Goal: Task Accomplishment & Management: Manage account settings

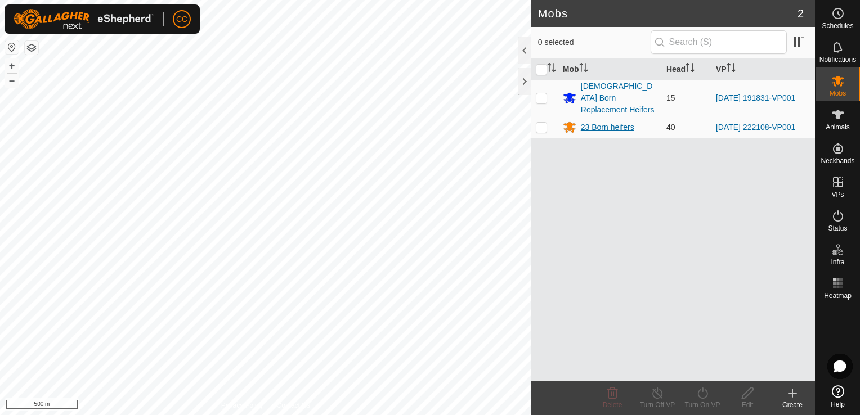
click at [613, 122] on div "23 Born heifers" at bounding box center [607, 128] width 53 height 12
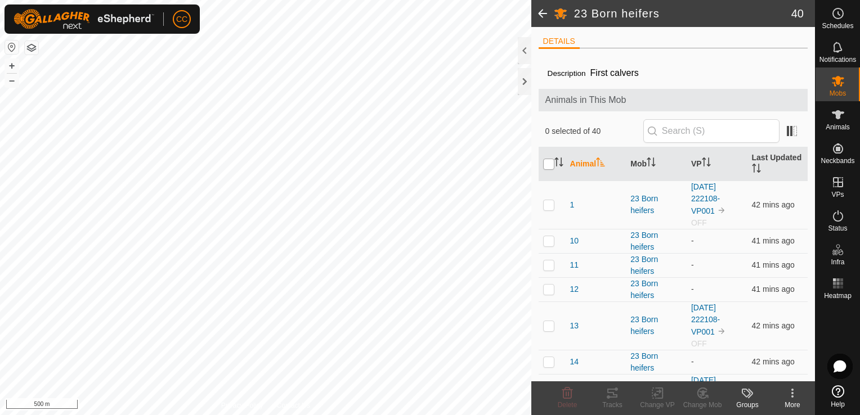
click at [549, 161] on input "checkbox" at bounding box center [548, 164] width 11 height 11
checkbox input "true"
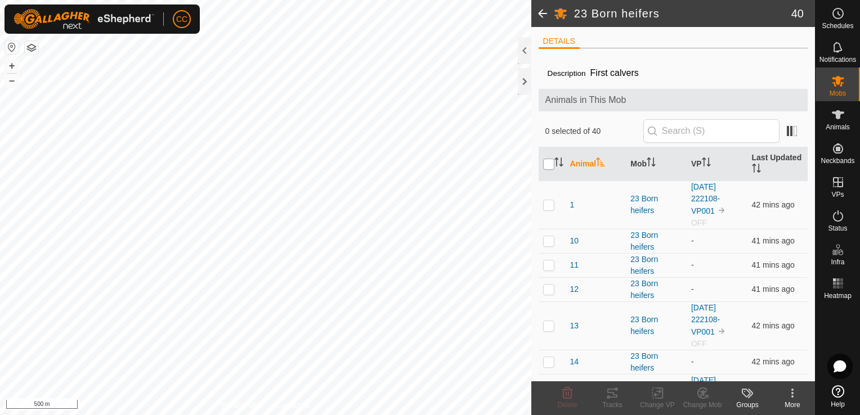
checkbox input "true"
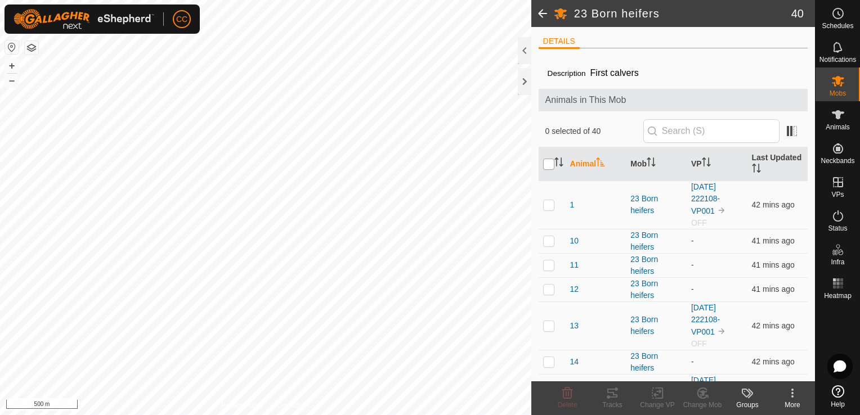
checkbox input "true"
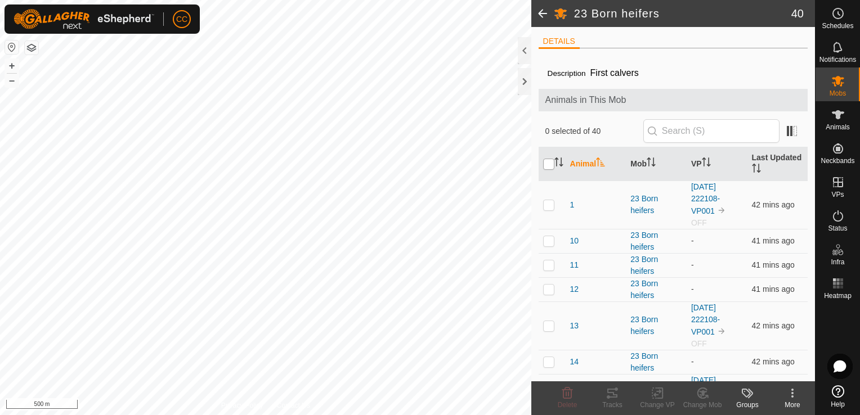
checkbox input "true"
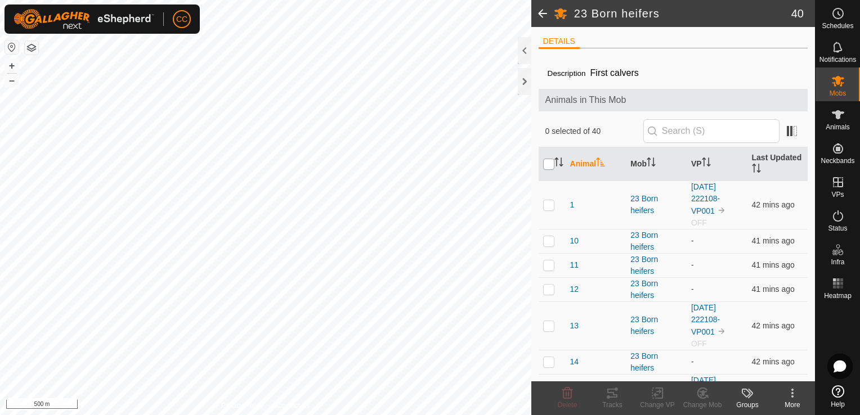
checkbox input "true"
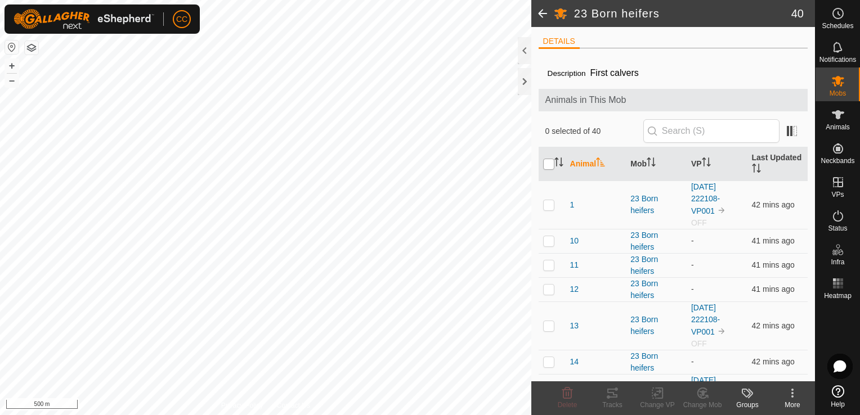
checkbox input "true"
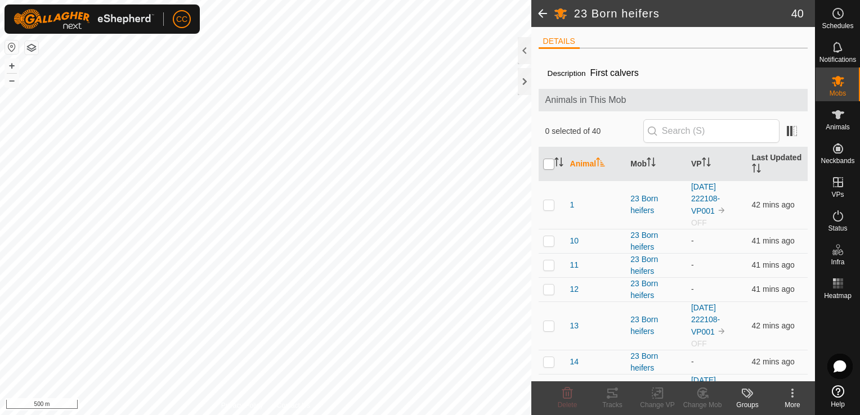
checkbox input "true"
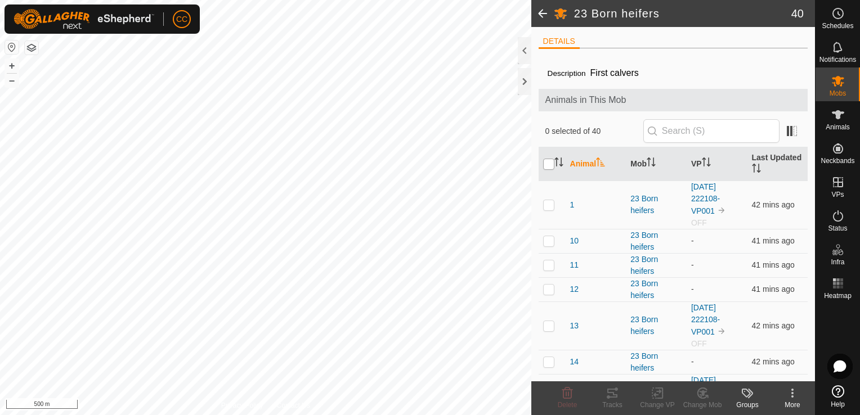
checkbox input "true"
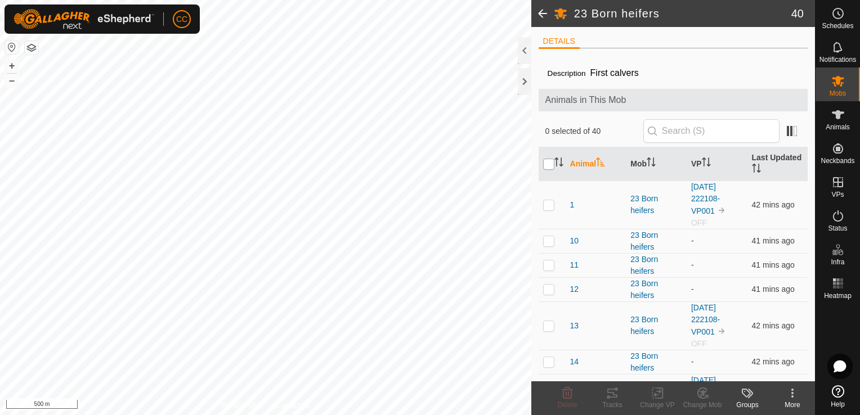
checkbox input "true"
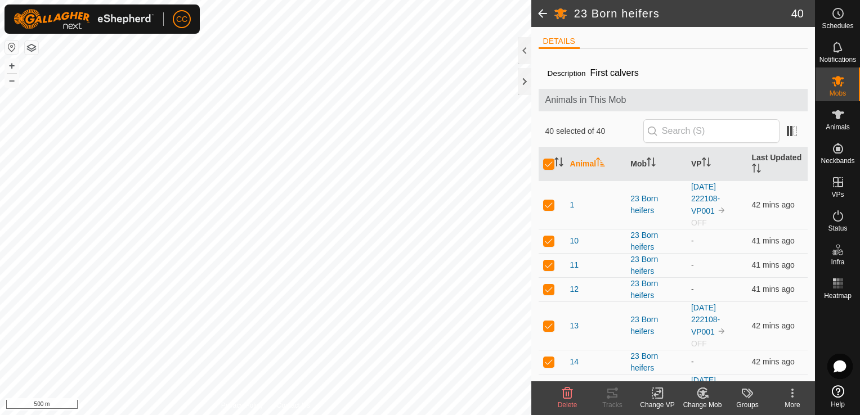
click at [654, 396] on icon at bounding box center [657, 393] width 8 height 7
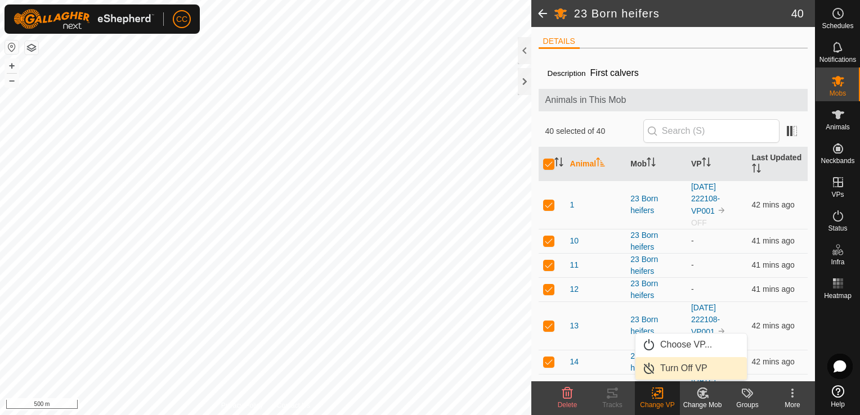
click at [671, 367] on link "Turn Off VP" at bounding box center [690, 368] width 111 height 23
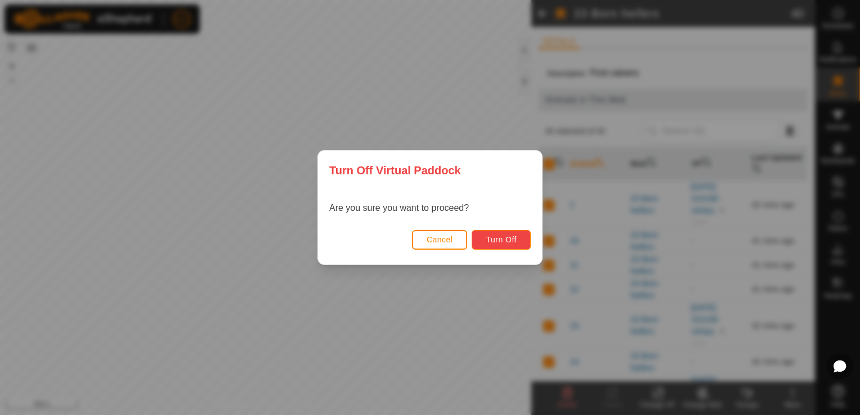
click at [503, 233] on button "Turn Off" at bounding box center [501, 240] width 59 height 20
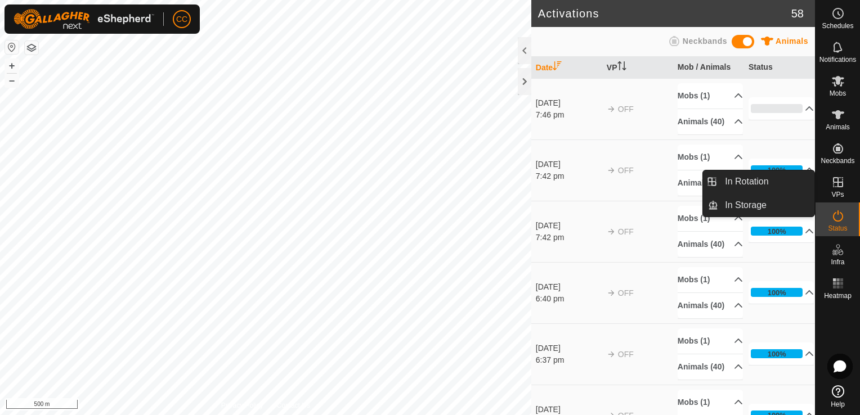
click at [839, 183] on icon at bounding box center [838, 183] width 14 height 14
click at [747, 181] on link "In Rotation" at bounding box center [766, 182] width 96 height 23
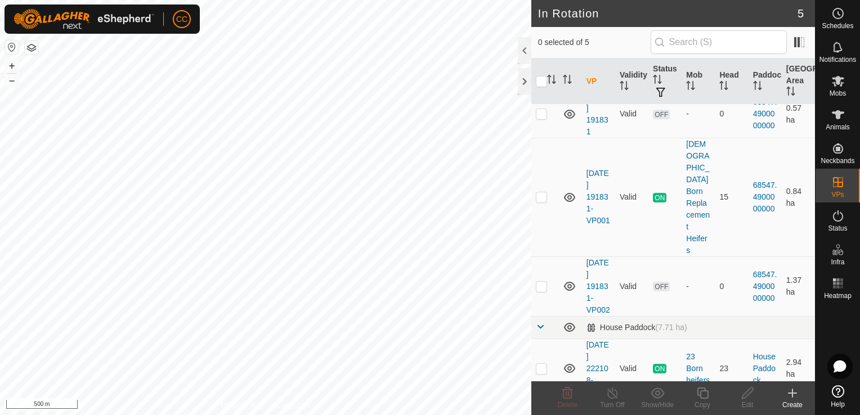
scroll to position [88, 0]
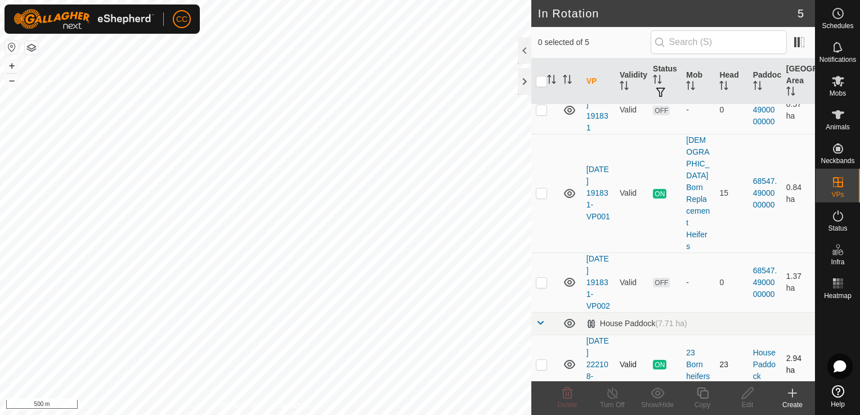
click at [569, 360] on icon at bounding box center [569, 364] width 11 height 9
click at [569, 358] on icon at bounding box center [570, 365] width 14 height 14
click at [536, 360] on p-checkbox at bounding box center [541, 364] width 11 height 9
checkbox input "true"
click at [611, 396] on icon at bounding box center [613, 394] width 14 height 14
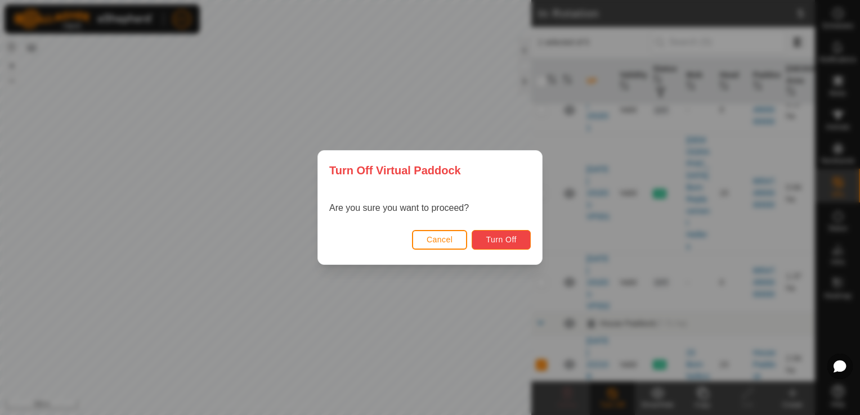
click at [509, 237] on span "Turn Off" at bounding box center [501, 239] width 31 height 9
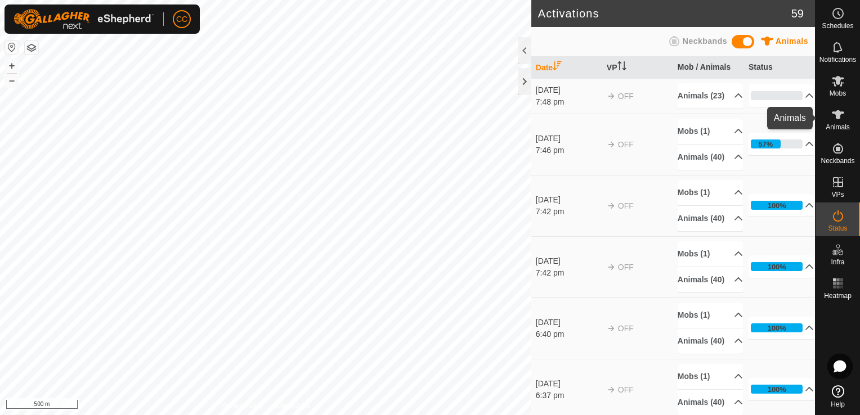
click at [842, 115] on icon at bounding box center [838, 115] width 14 height 14
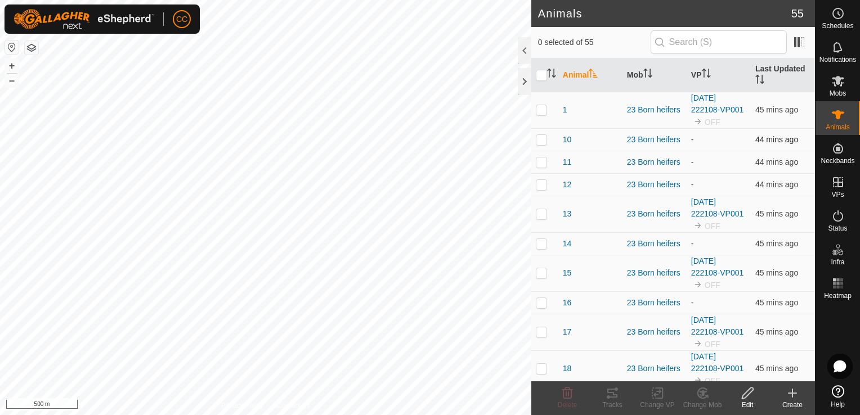
click at [541, 141] on p-checkbox at bounding box center [541, 139] width 11 height 9
checkbox input "true"
click at [541, 165] on p-checkbox at bounding box center [541, 162] width 11 height 9
checkbox input "true"
click at [539, 138] on p-checkbox at bounding box center [541, 139] width 11 height 9
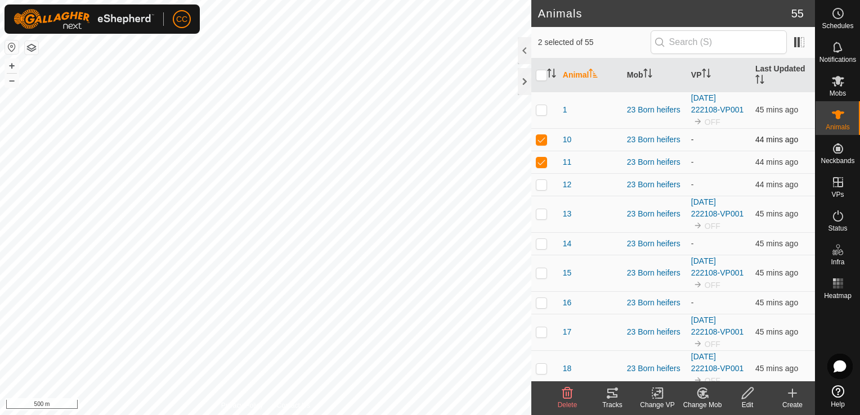
checkbox input "false"
click at [540, 163] on p-checkbox at bounding box center [541, 162] width 11 height 9
checkbox input "false"
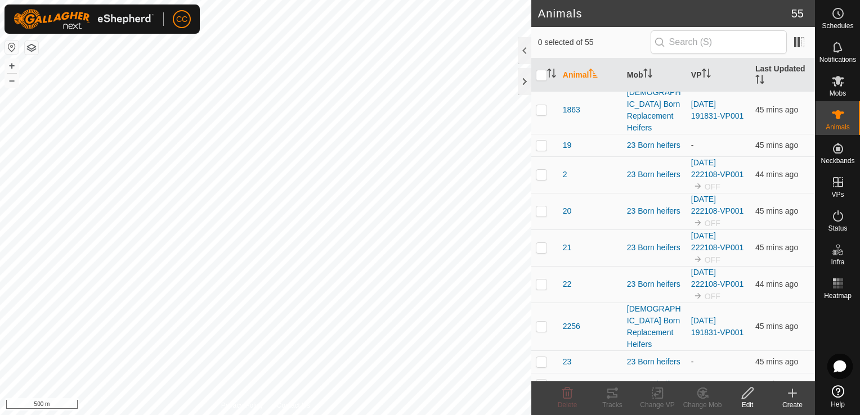
scroll to position [312, 0]
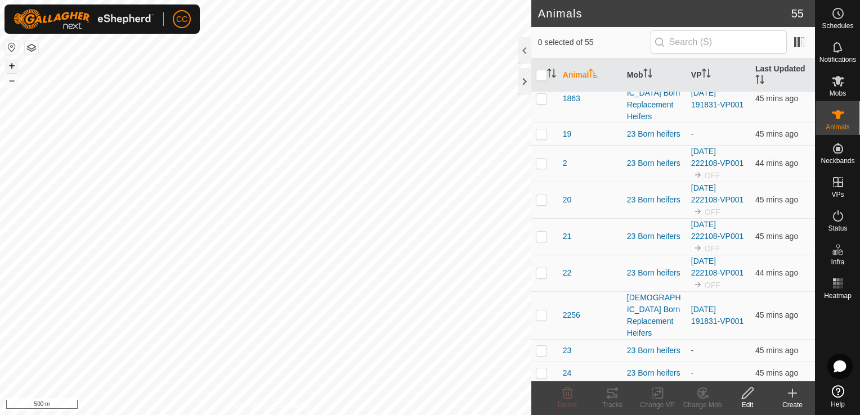
click at [13, 66] on button "+" at bounding box center [12, 66] width 14 height 14
checkbox input "false"
checkbox input "true"
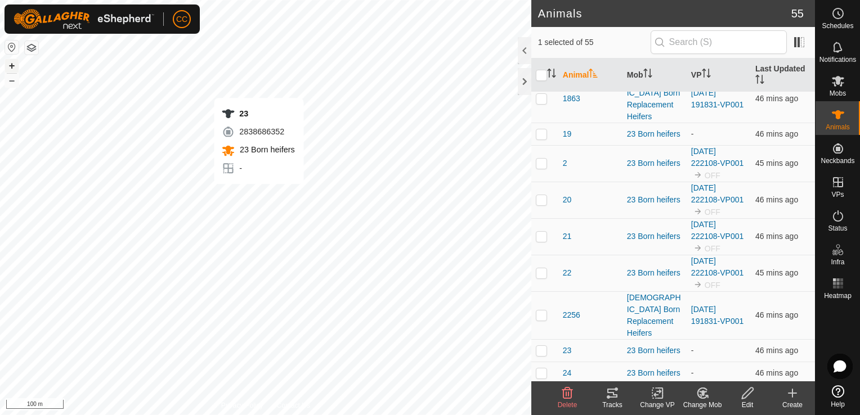
checkbox input "false"
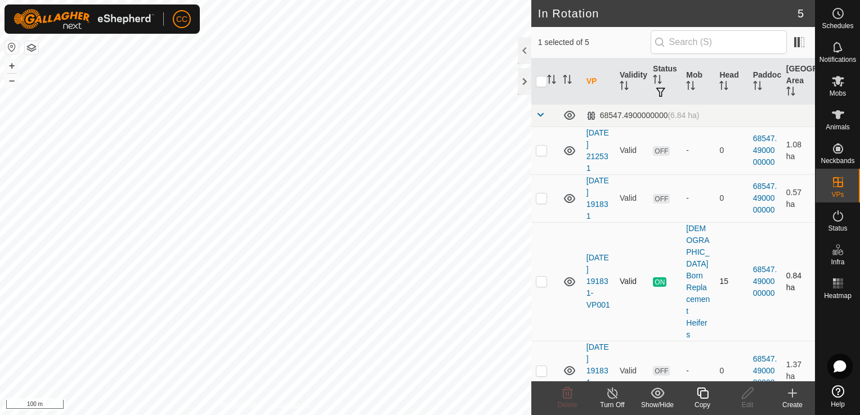
click at [540, 277] on p-checkbox at bounding box center [541, 281] width 11 height 9
checkbox input "true"
click at [612, 396] on icon at bounding box center [613, 394] width 14 height 14
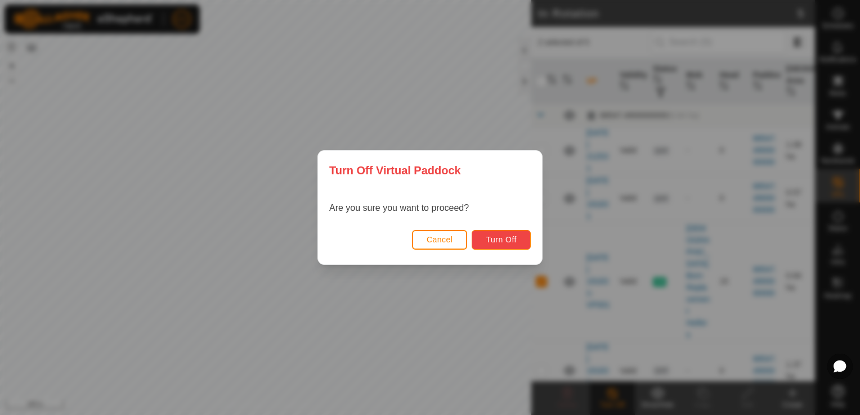
click at [509, 237] on span "Turn Off" at bounding box center [501, 239] width 31 height 9
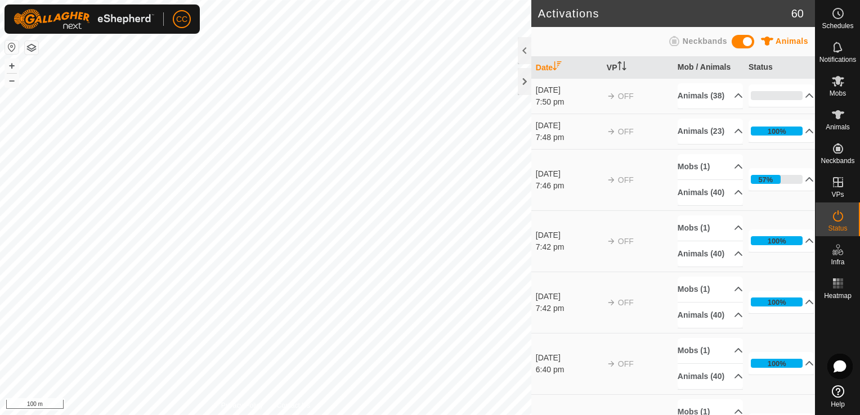
click at [678, 45] on icon at bounding box center [674, 41] width 10 height 10
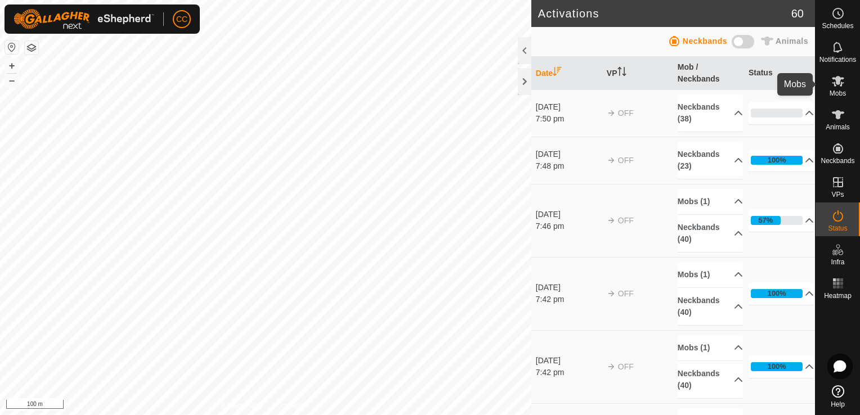
click at [837, 83] on icon at bounding box center [838, 81] width 12 height 11
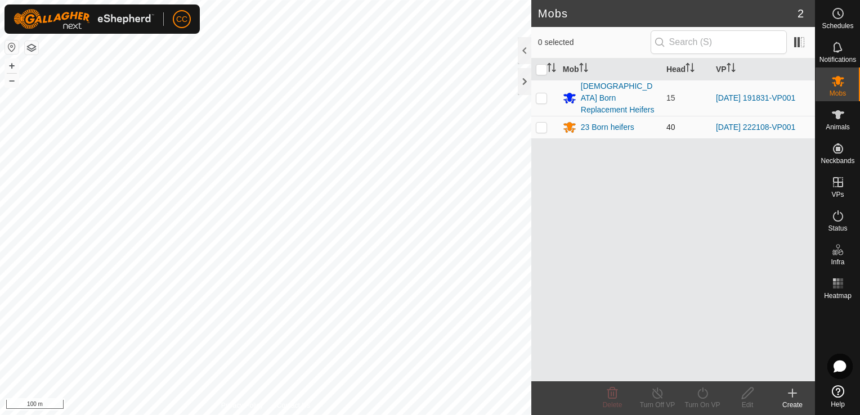
click at [540, 123] on p-checkbox at bounding box center [541, 127] width 11 height 9
checkbox input "false"
click at [539, 93] on p-checkbox at bounding box center [541, 97] width 11 height 9
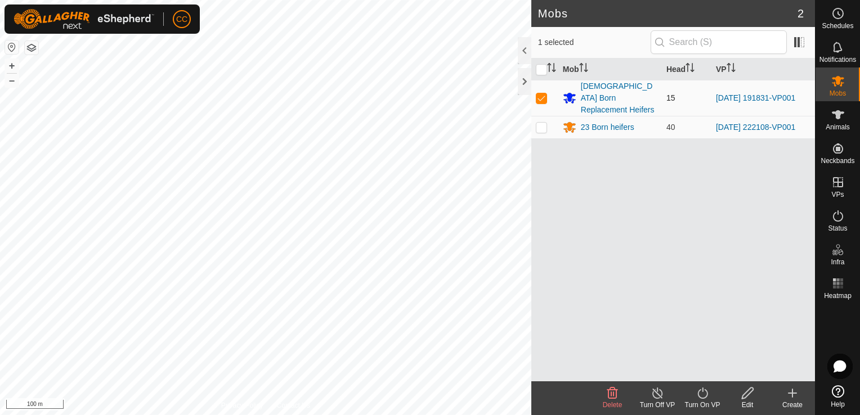
checkbox input "false"
click at [540, 123] on p-checkbox at bounding box center [541, 127] width 11 height 9
checkbox input "true"
click at [610, 400] on icon at bounding box center [613, 394] width 14 height 14
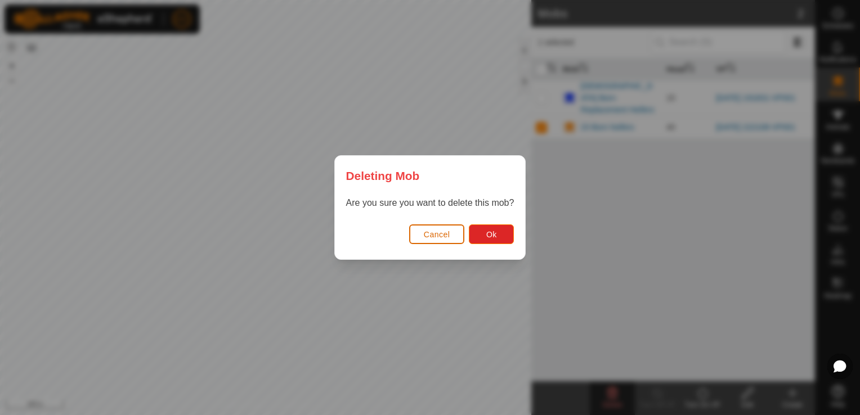
click at [425, 230] on span "Cancel" at bounding box center [437, 234] width 26 height 9
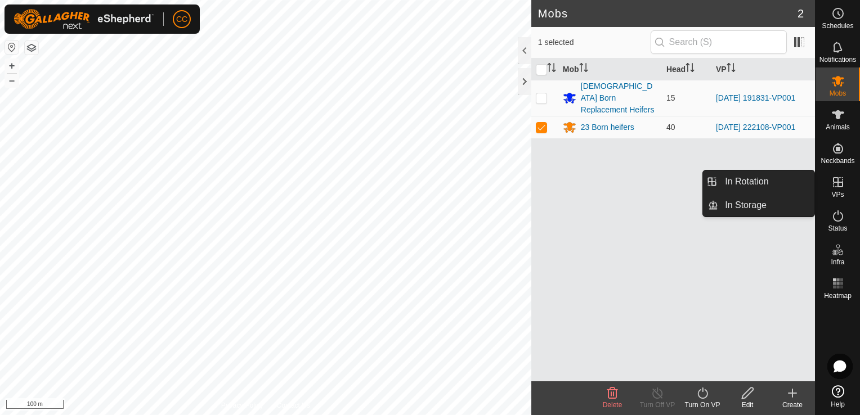
click at [835, 180] on icon at bounding box center [838, 183] width 14 height 14
click at [759, 180] on link "In Rotation" at bounding box center [766, 182] width 96 height 23
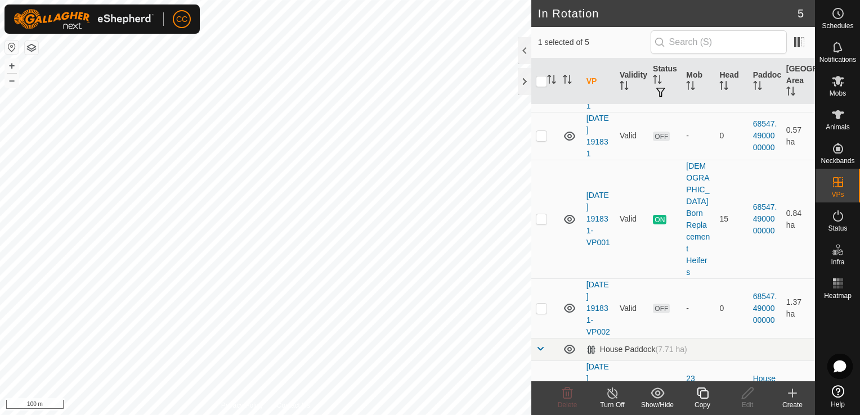
scroll to position [88, 0]
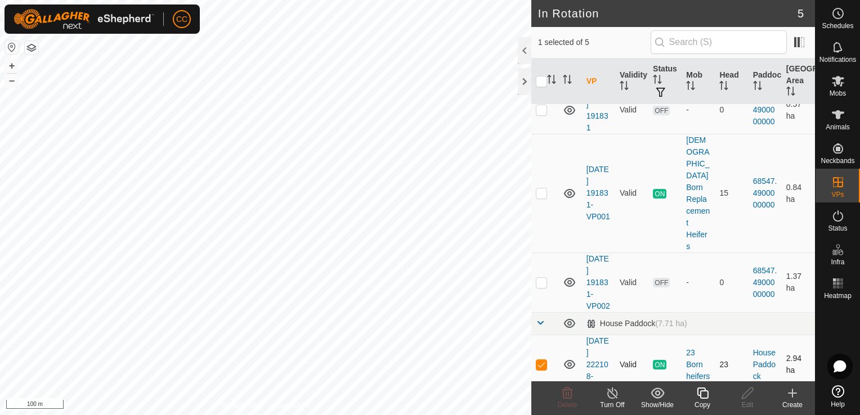
click at [540, 360] on p-checkbox at bounding box center [541, 364] width 11 height 9
checkbox input "true"
click at [615, 393] on icon at bounding box center [613, 394] width 14 height 14
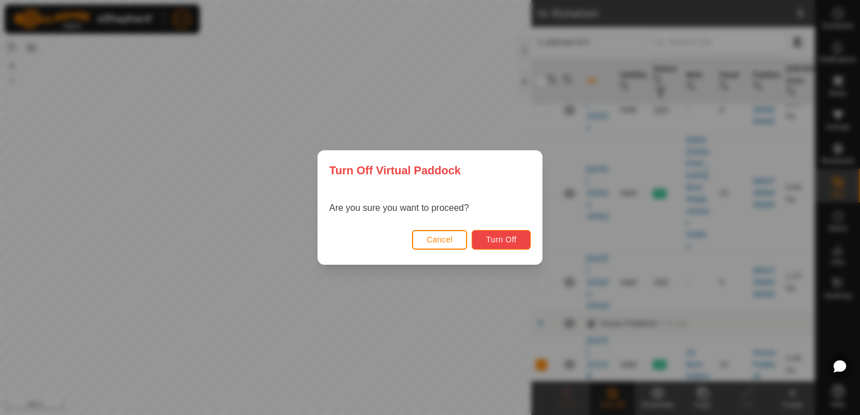
click at [494, 241] on span "Turn Off" at bounding box center [501, 239] width 31 height 9
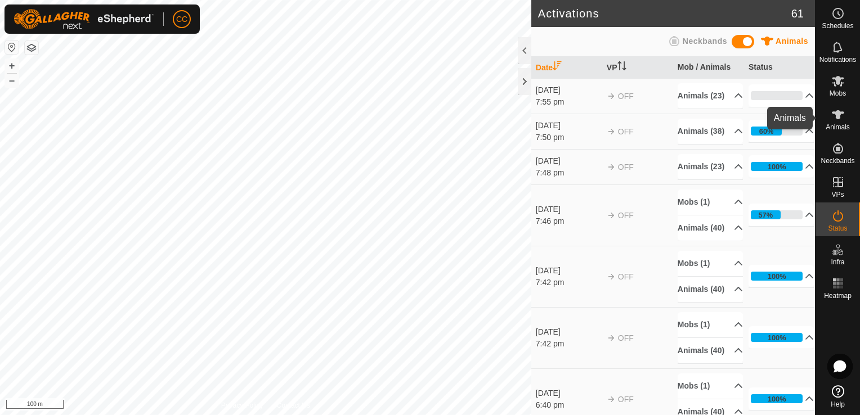
click at [840, 124] on span "Animals" at bounding box center [838, 127] width 24 height 7
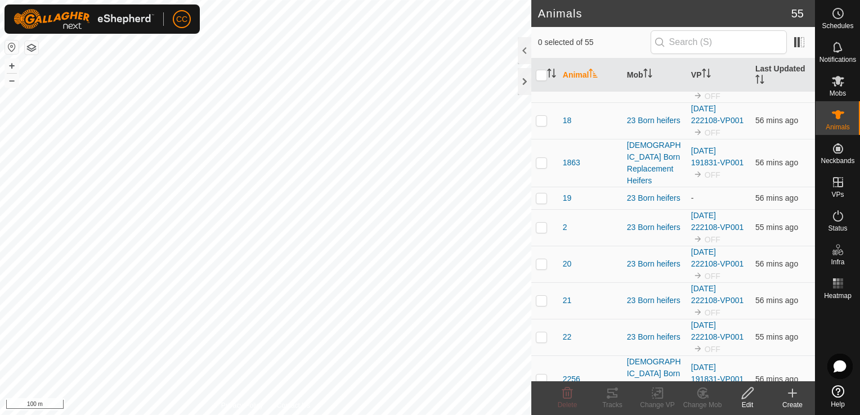
scroll to position [259, 0]
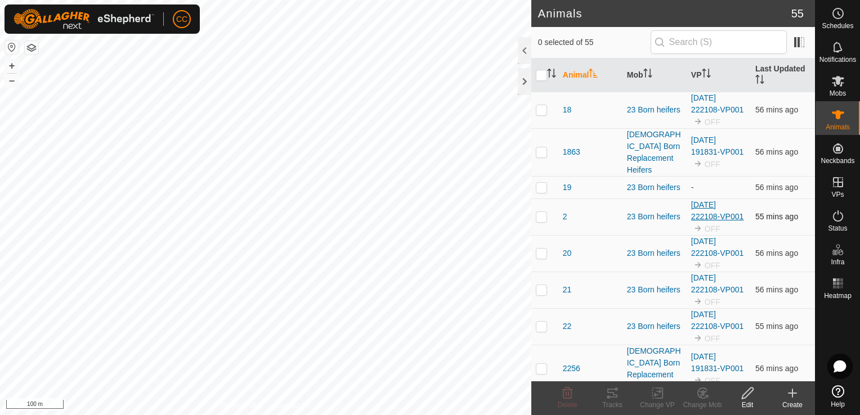
click at [717, 207] on link "[DATE] 222108-VP001" at bounding box center [717, 210] width 52 height 21
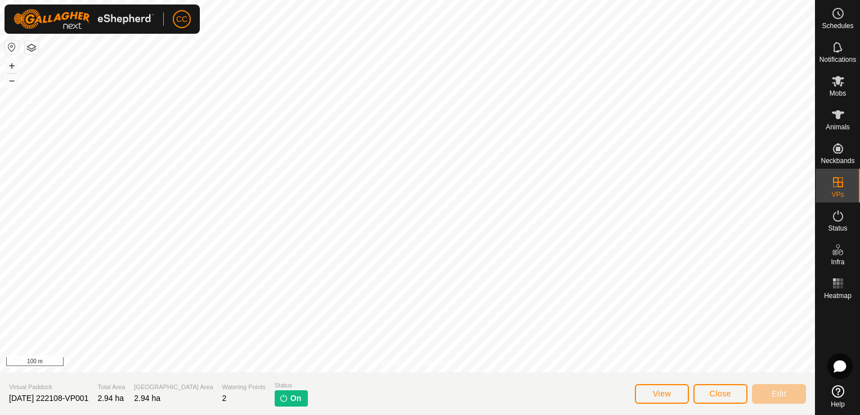
click at [290, 399] on span "On" at bounding box center [295, 399] width 11 height 12
click at [712, 397] on span "Close" at bounding box center [720, 393] width 21 height 9
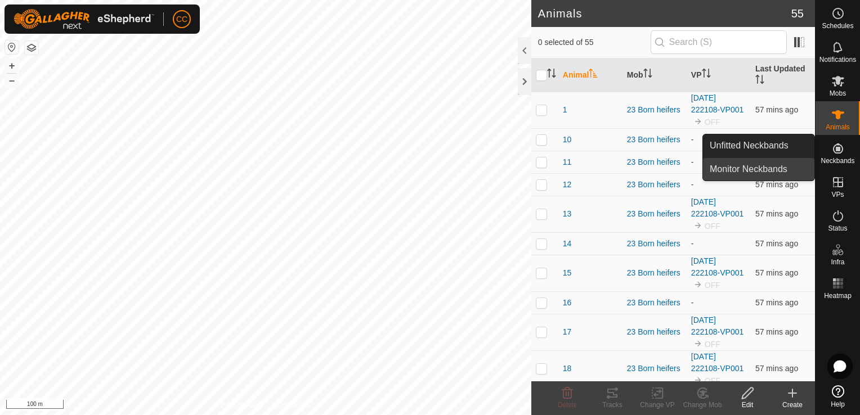
click at [763, 170] on link "Monitor Neckbands" at bounding box center [758, 169] width 111 height 23
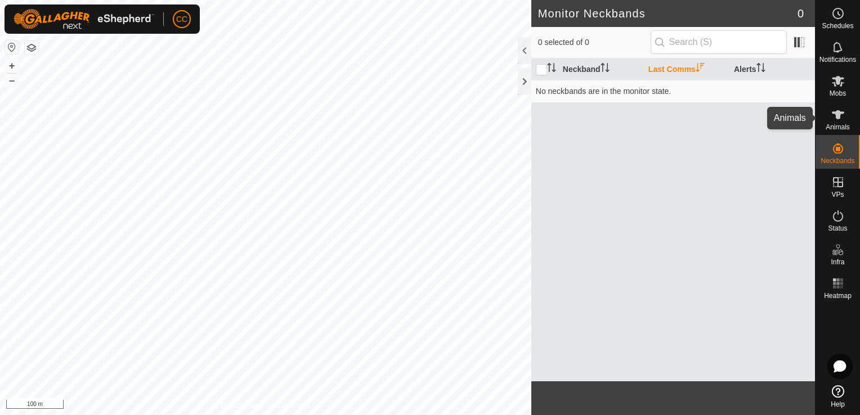
click at [835, 122] on es-animals-svg-icon at bounding box center [838, 115] width 20 height 18
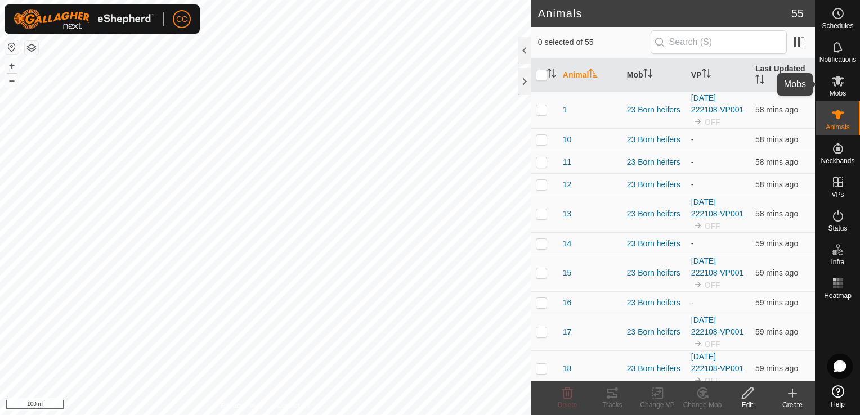
click at [837, 78] on icon at bounding box center [838, 81] width 12 height 11
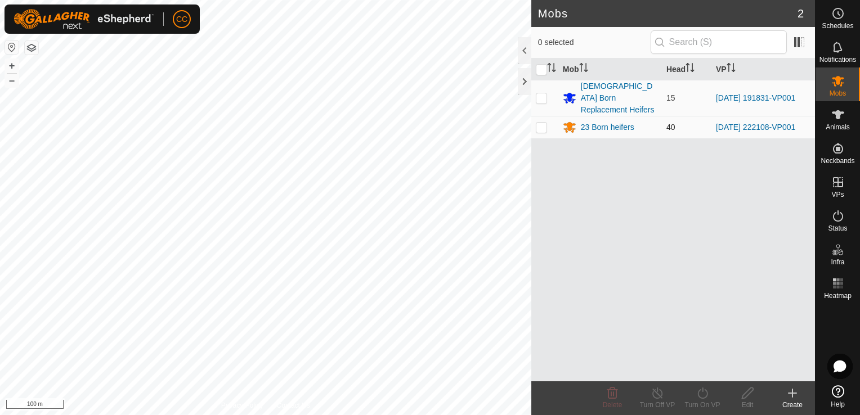
click at [543, 123] on p-checkbox at bounding box center [541, 127] width 11 height 9
checkbox input "false"
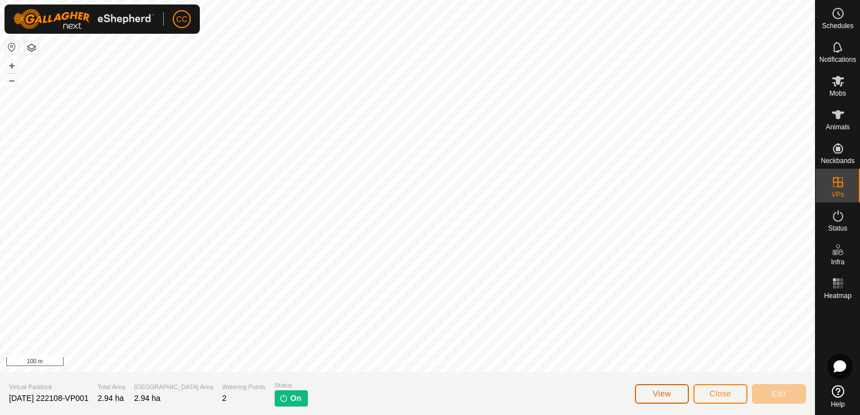
click at [656, 396] on span "View" at bounding box center [662, 393] width 18 height 9
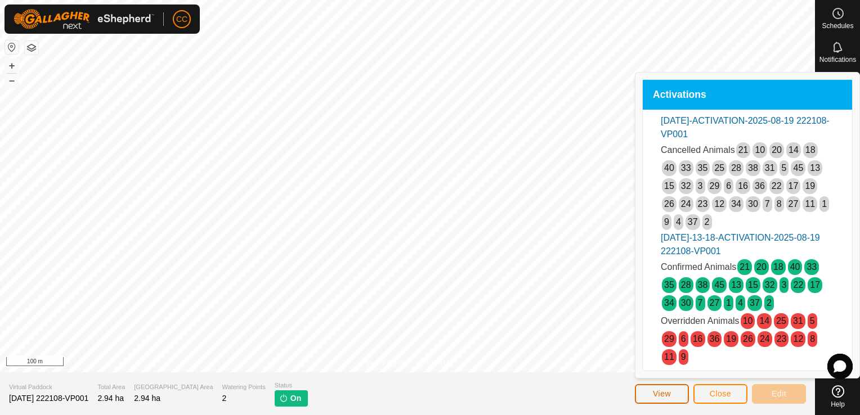
click at [656, 396] on span "View" at bounding box center [662, 393] width 18 height 9
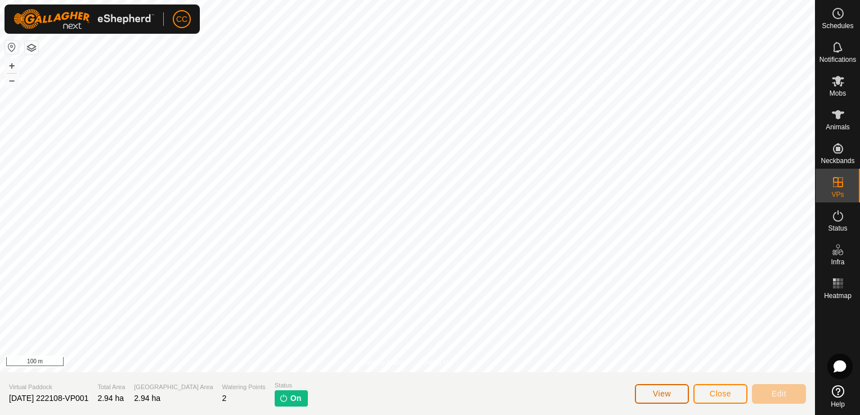
click at [656, 396] on span "View" at bounding box center [662, 393] width 18 height 9
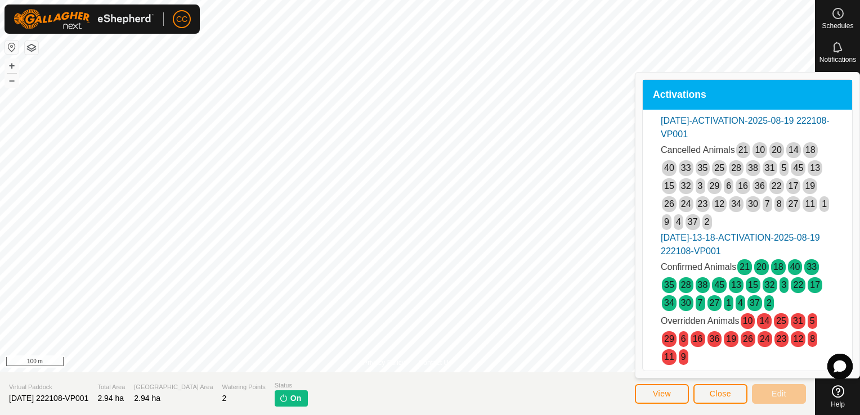
click at [839, 392] on icon at bounding box center [838, 392] width 12 height 12
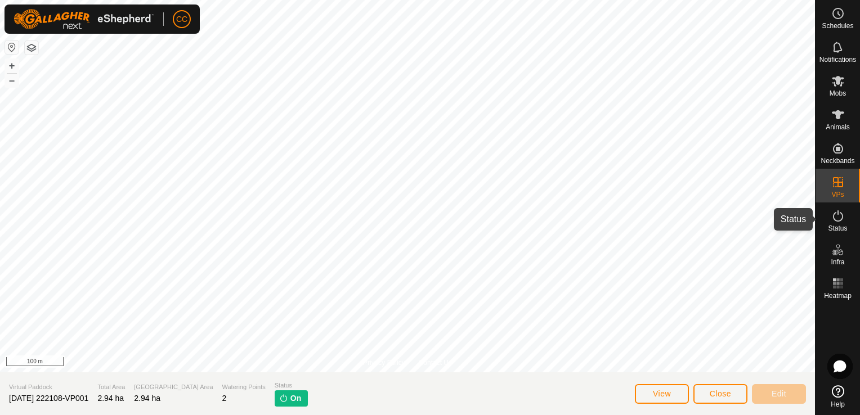
click at [837, 219] on icon at bounding box center [838, 216] width 14 height 14
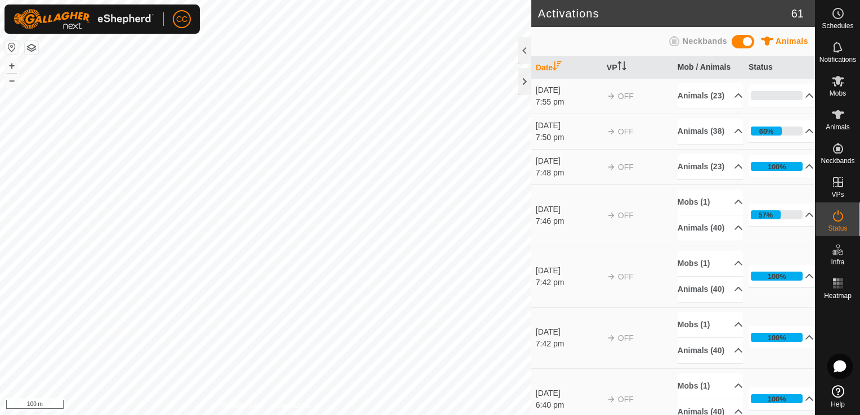
click at [837, 219] on icon at bounding box center [838, 216] width 14 height 14
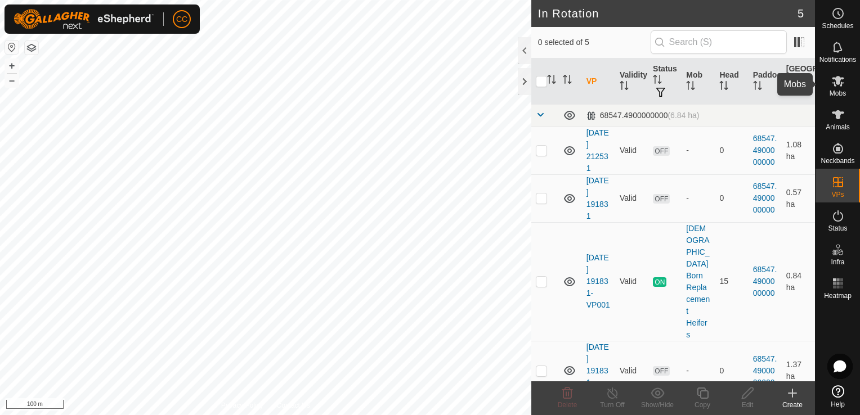
click at [833, 86] on icon at bounding box center [838, 81] width 14 height 14
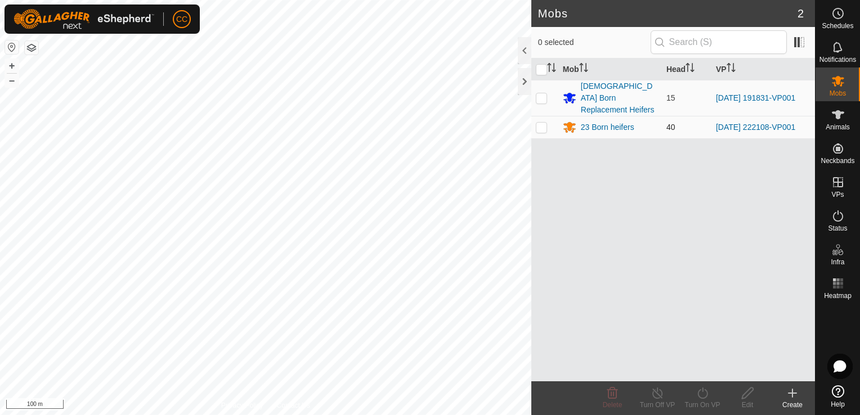
click at [539, 123] on p-checkbox at bounding box center [541, 127] width 11 height 9
checkbox input "true"
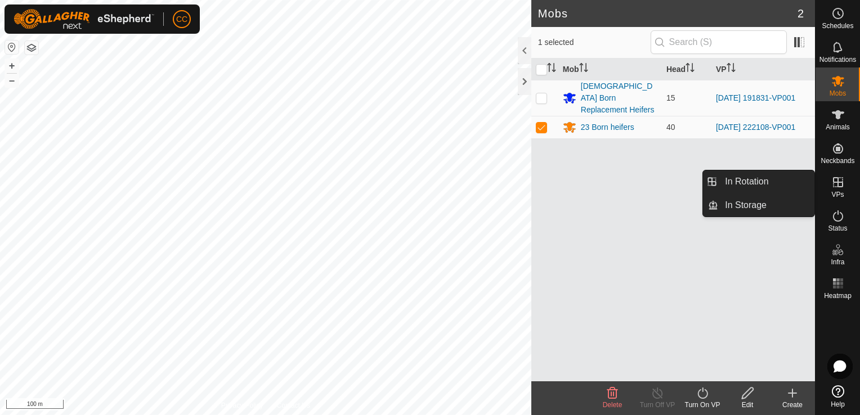
click at [834, 186] on icon at bounding box center [838, 183] width 14 height 14
click at [763, 177] on link "In Rotation" at bounding box center [766, 182] width 96 height 23
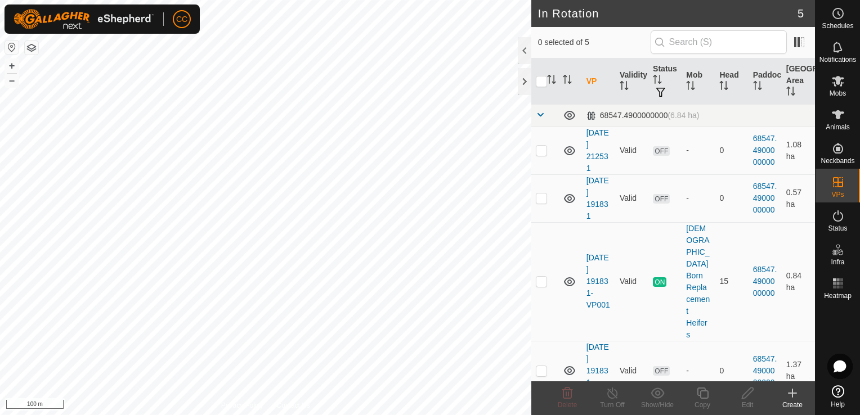
scroll to position [88, 0]
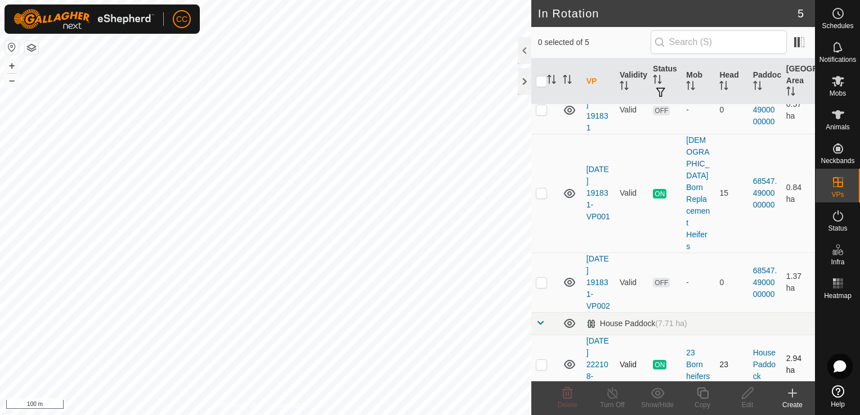
click at [540, 360] on p-checkbox at bounding box center [541, 364] width 11 height 9
checkbox input "true"
click at [689, 347] on div "23 Born heifers" at bounding box center [698, 364] width 24 height 35
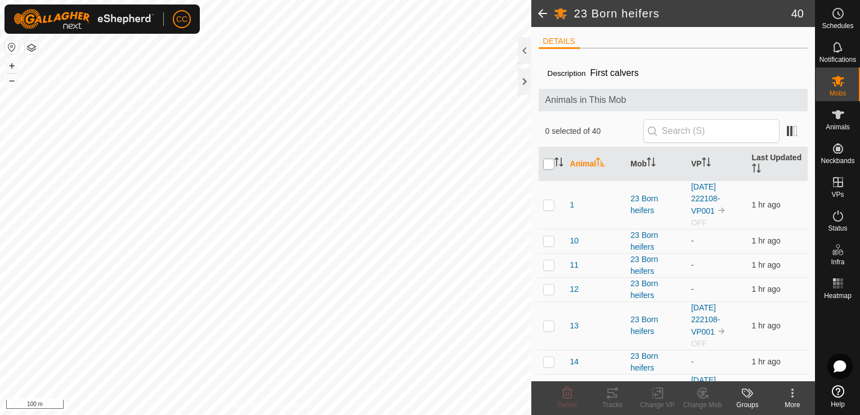
click at [546, 162] on input "checkbox" at bounding box center [548, 164] width 11 height 11
checkbox input "true"
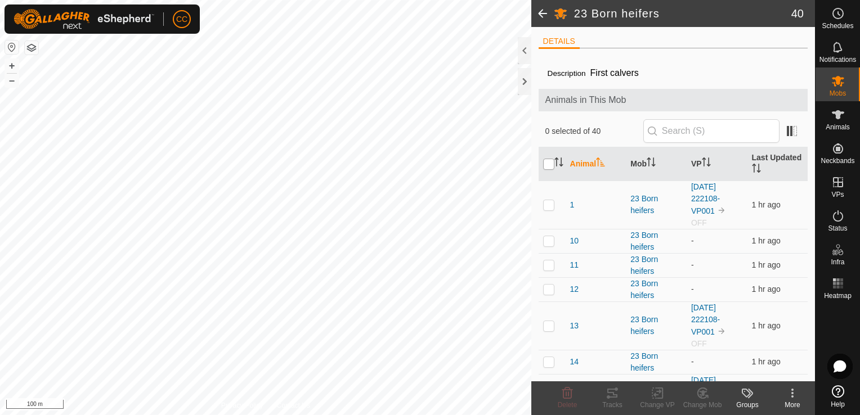
checkbox input "true"
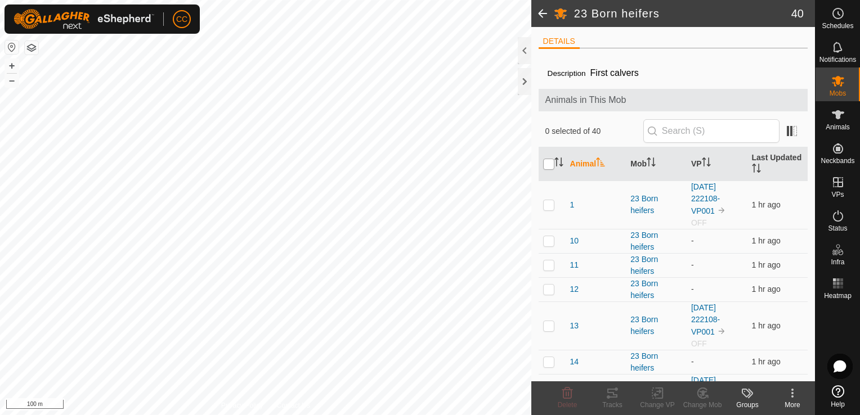
checkbox input "true"
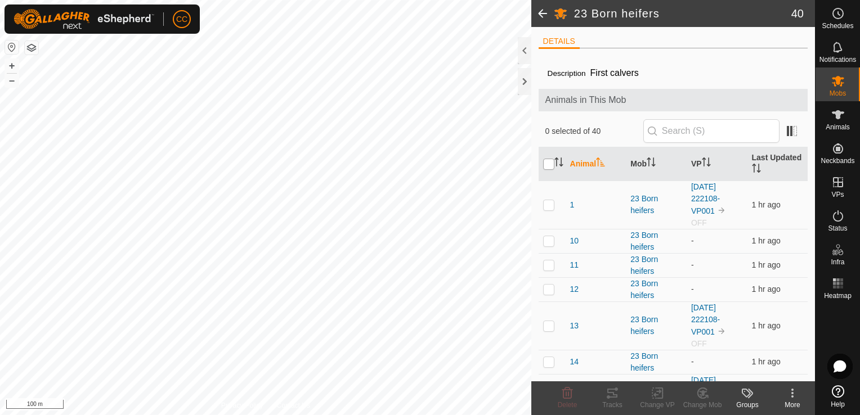
checkbox input "true"
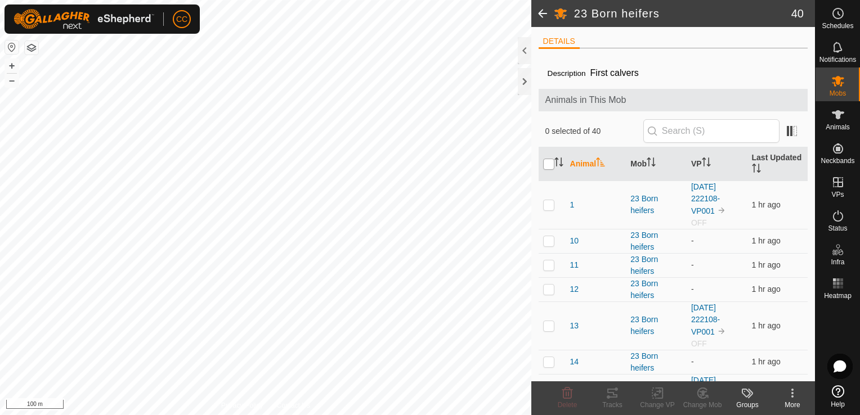
checkbox input "true"
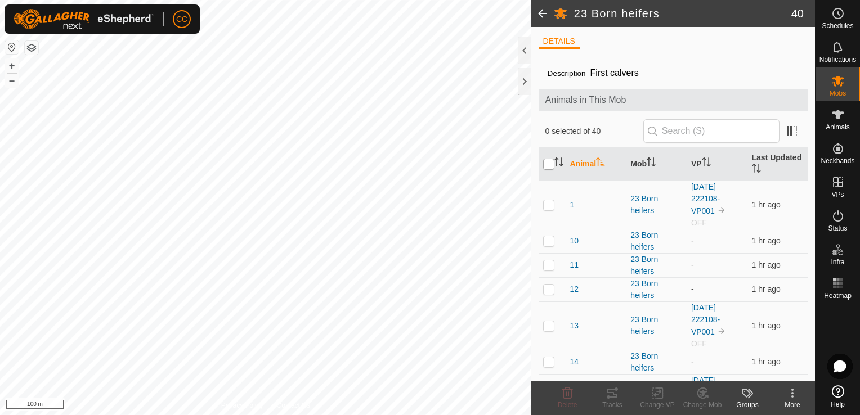
checkbox input "true"
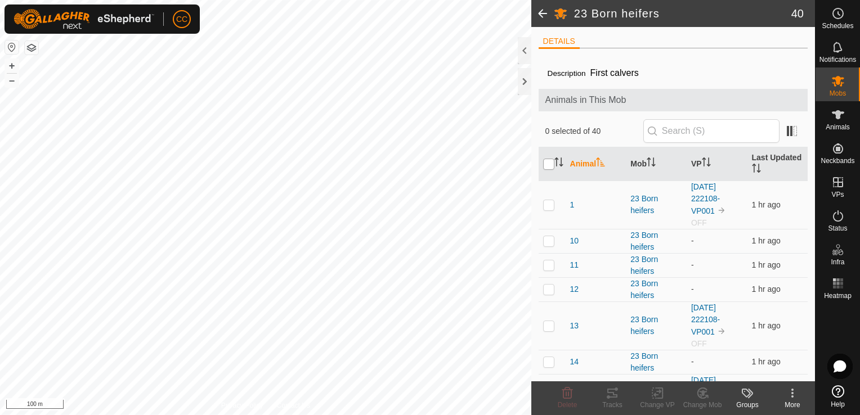
checkbox input "true"
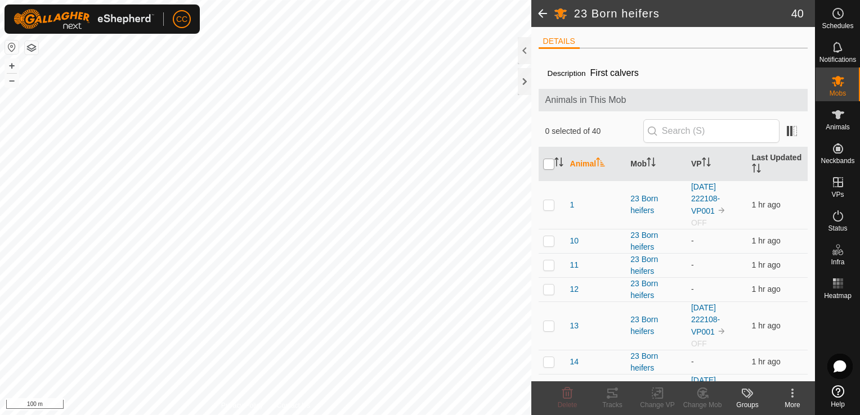
checkbox input "true"
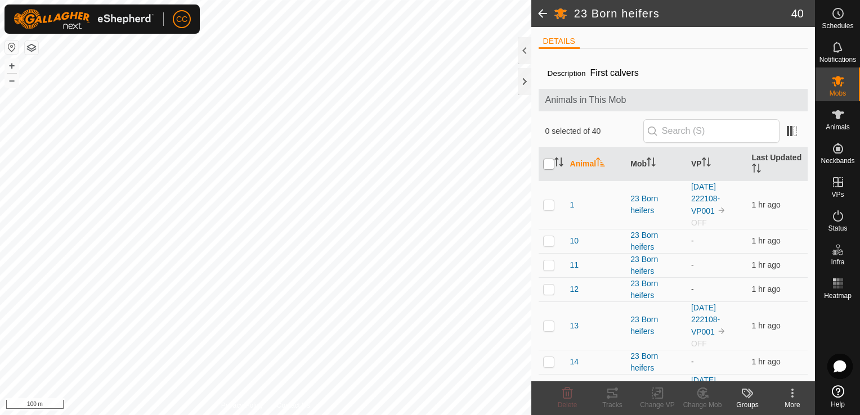
checkbox input "true"
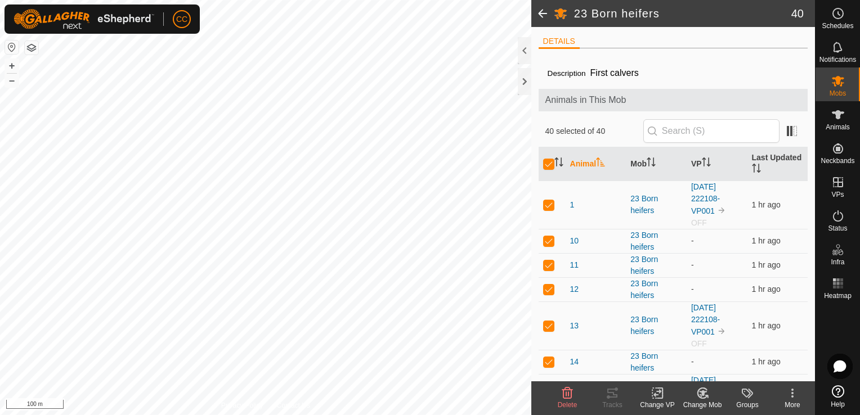
click at [654, 395] on icon at bounding box center [657, 393] width 8 height 7
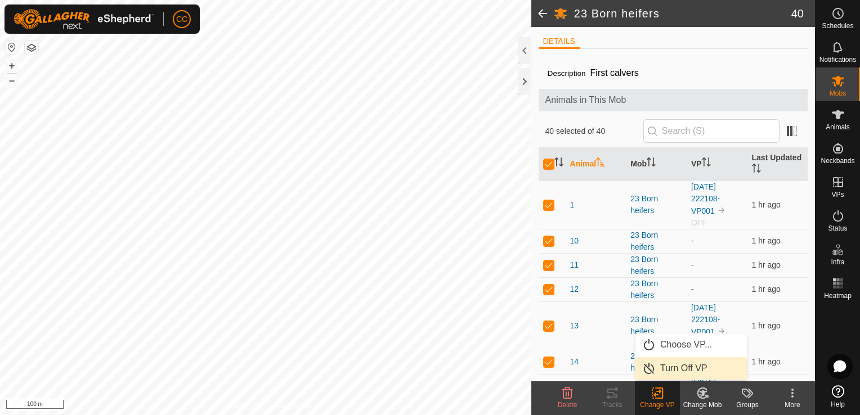
click at [666, 368] on link "Turn Off VP" at bounding box center [690, 368] width 111 height 23
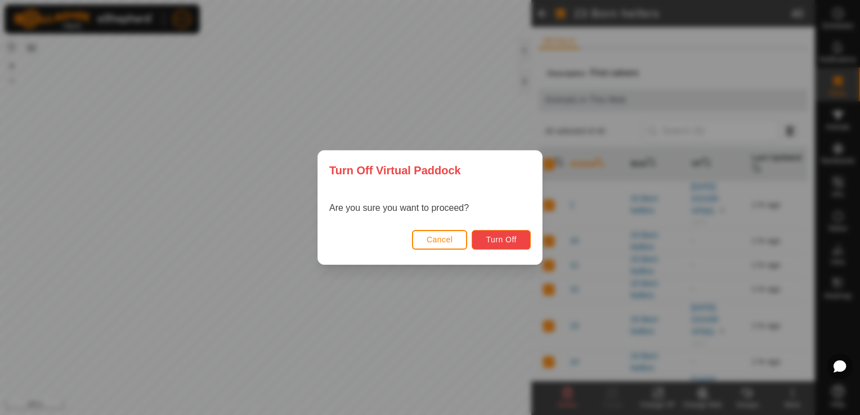
click at [501, 240] on span "Turn Off" at bounding box center [501, 239] width 31 height 9
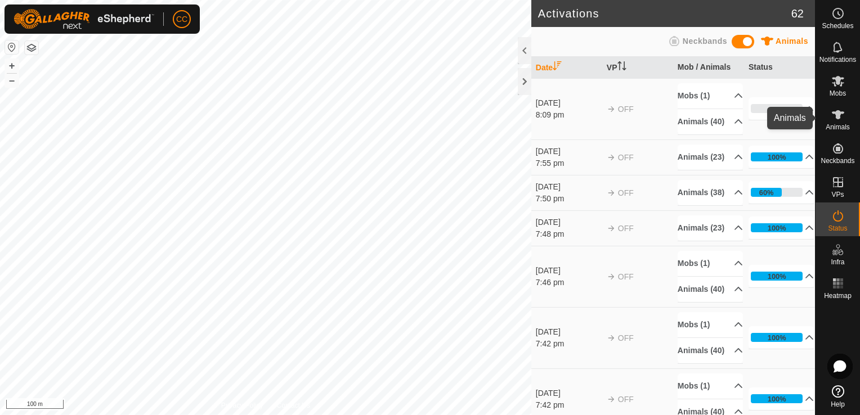
click at [835, 119] on icon at bounding box center [838, 115] width 14 height 14
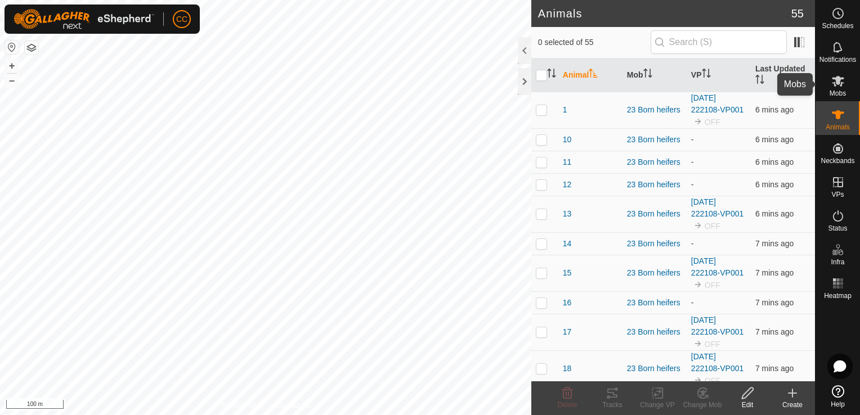
click at [836, 90] on span "Mobs" at bounding box center [838, 93] width 16 height 7
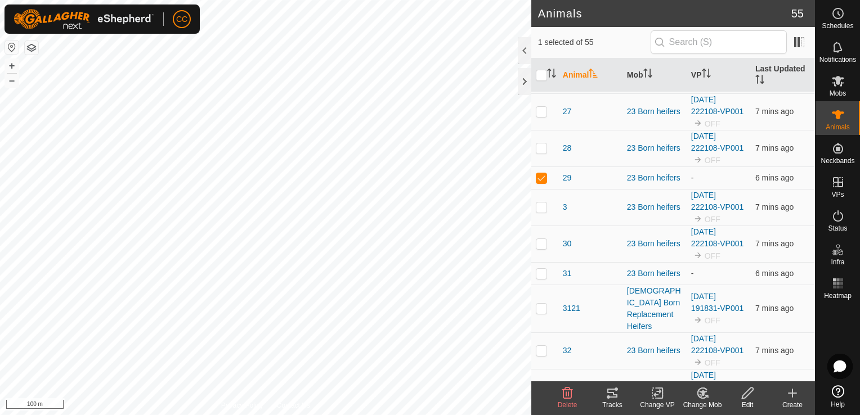
scroll to position [713, 0]
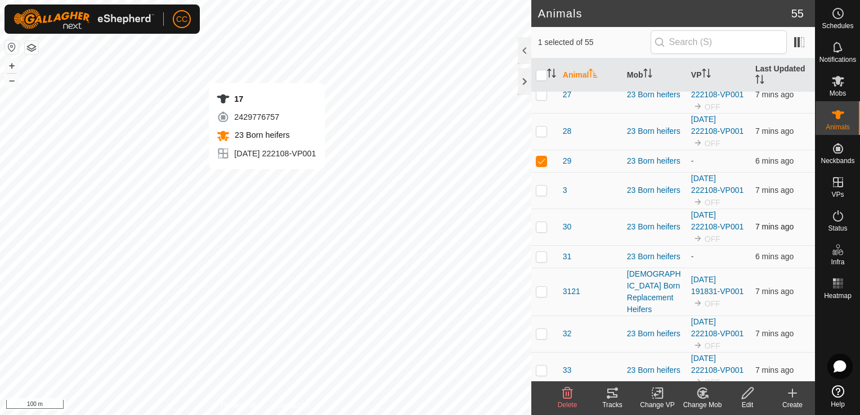
checkbox input "true"
checkbox input "false"
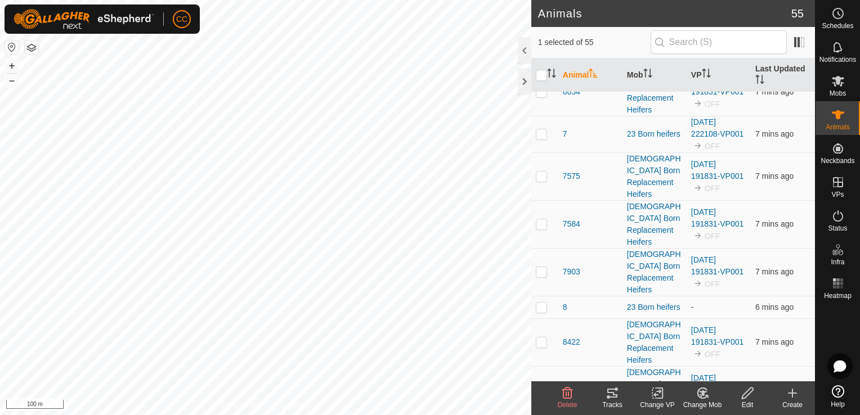
scroll to position [0, 0]
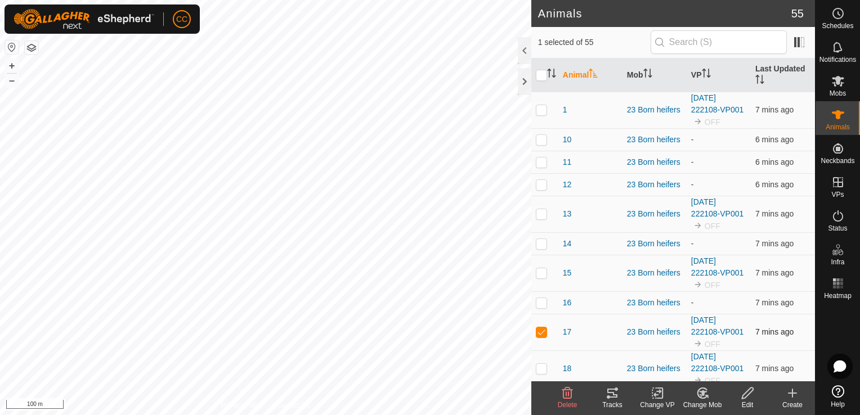
click at [537, 337] on p-checkbox at bounding box center [541, 332] width 11 height 9
checkbox input "false"
click at [838, 90] on span "Mobs" at bounding box center [838, 93] width 16 height 7
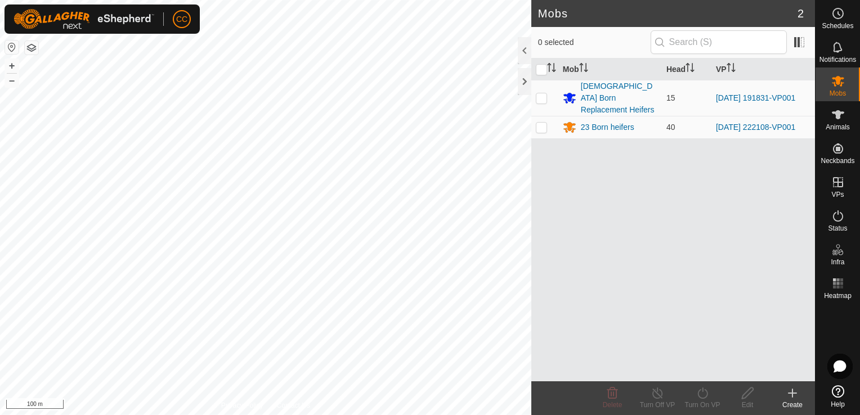
click at [472, 0] on html "CC Schedules Notifications Mobs Animals Neckbands VPs Status Infra Heatmap Help…" at bounding box center [430, 207] width 860 height 415
